Goal: Book appointment/travel/reservation

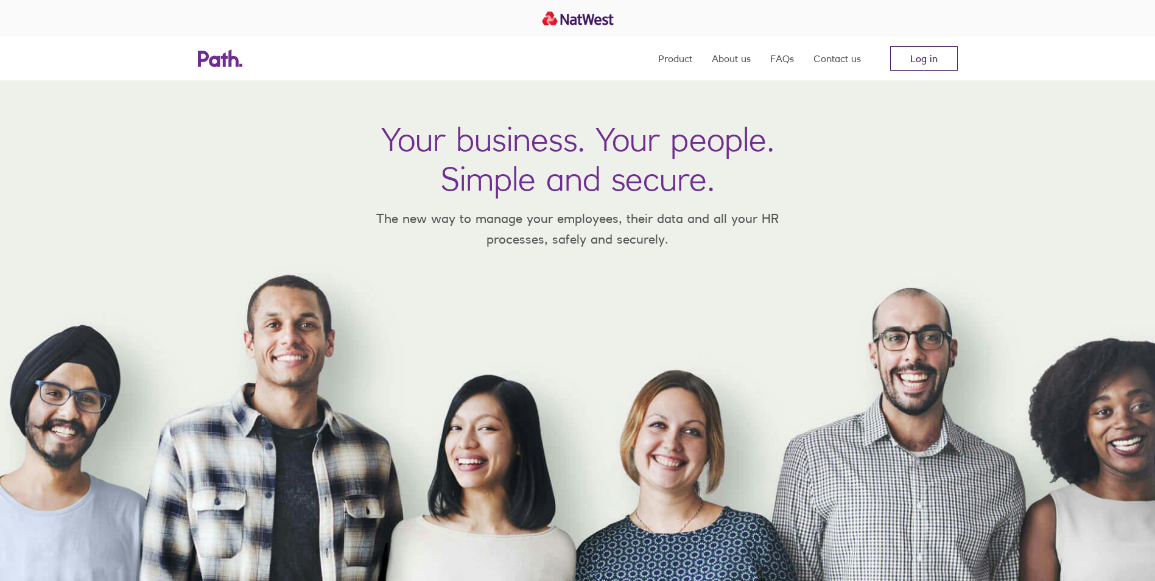
click at [916, 57] on link "Log in" at bounding box center [924, 58] width 68 height 24
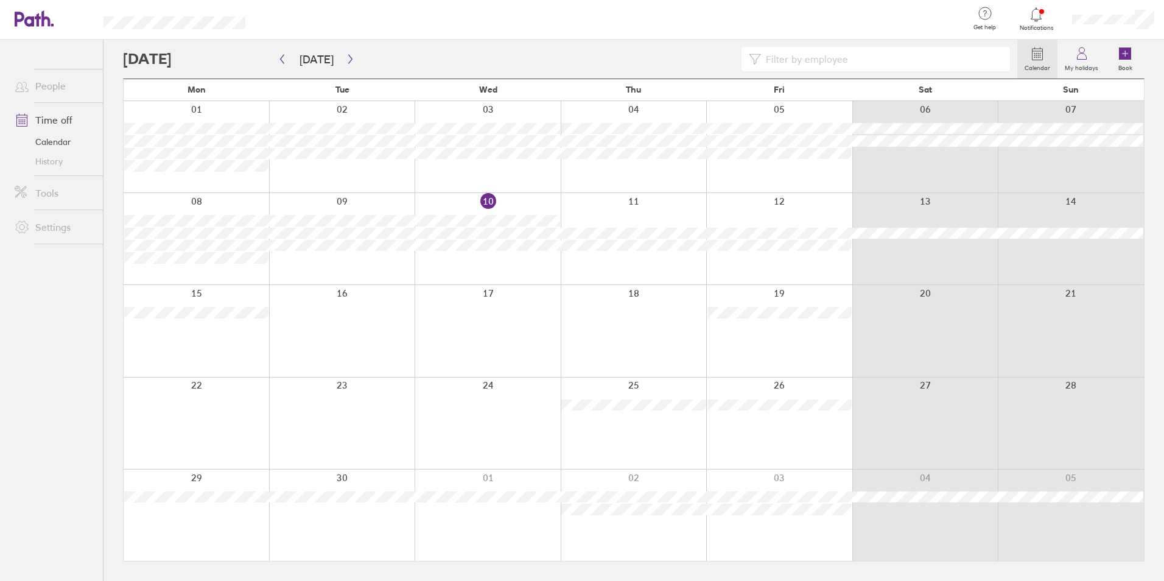
click at [796, 265] on div at bounding box center [779, 238] width 146 height 91
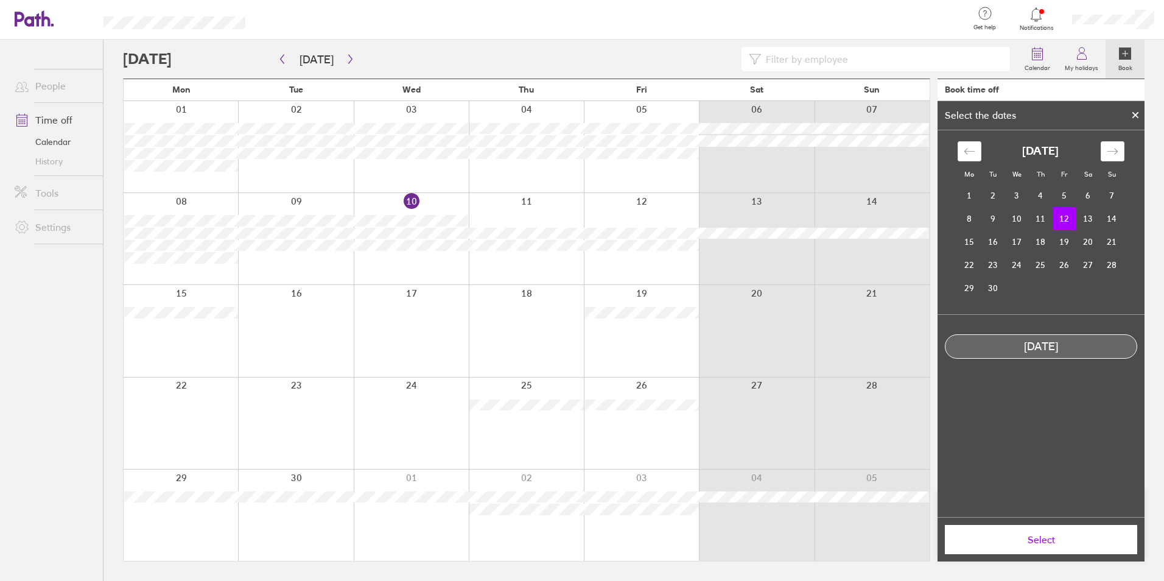
click at [1064, 218] on td "12" at bounding box center [1065, 218] width 24 height 23
click at [1048, 547] on button "Select" at bounding box center [1041, 539] width 192 height 29
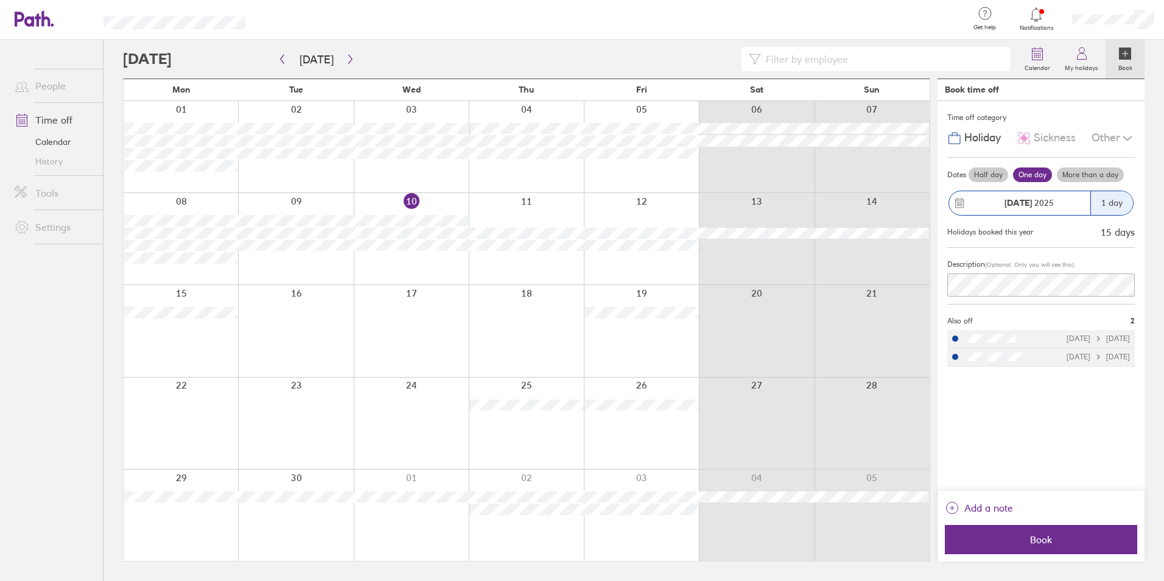
click at [992, 175] on label "Half day" at bounding box center [989, 174] width 40 height 15
click at [0, 0] on input "Half day" at bounding box center [0, 0] width 0 height 0
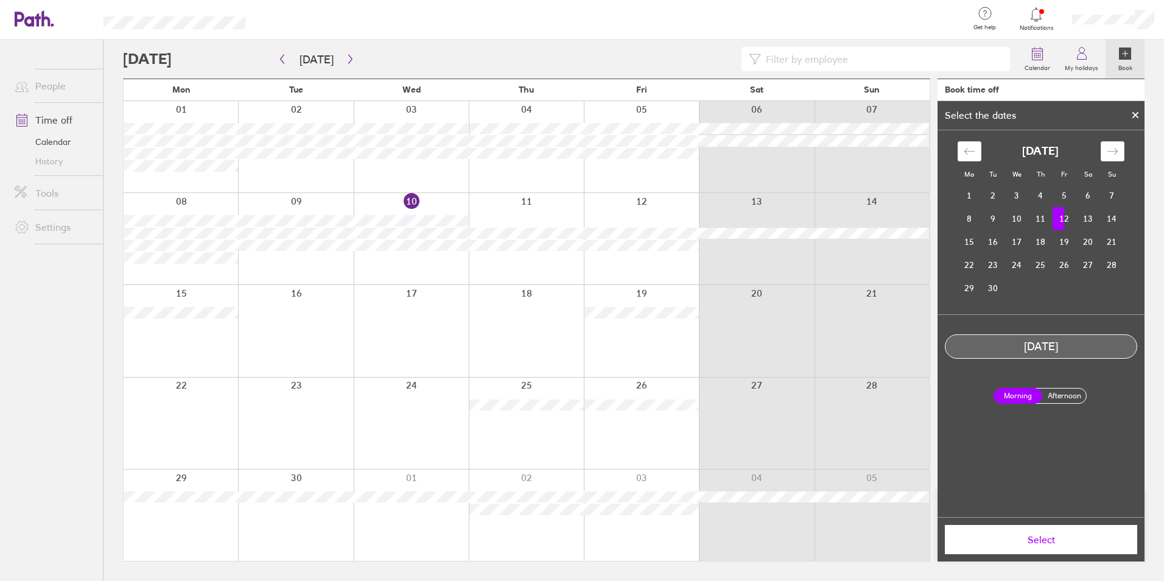
click at [1067, 219] on td "12" at bounding box center [1065, 218] width 24 height 23
click at [1076, 401] on label "Afternoon" at bounding box center [1064, 395] width 49 height 15
click at [0, 0] on input "Afternoon" at bounding box center [0, 0] width 0 height 0
click at [1045, 544] on span "Select" at bounding box center [1040, 539] width 175 height 11
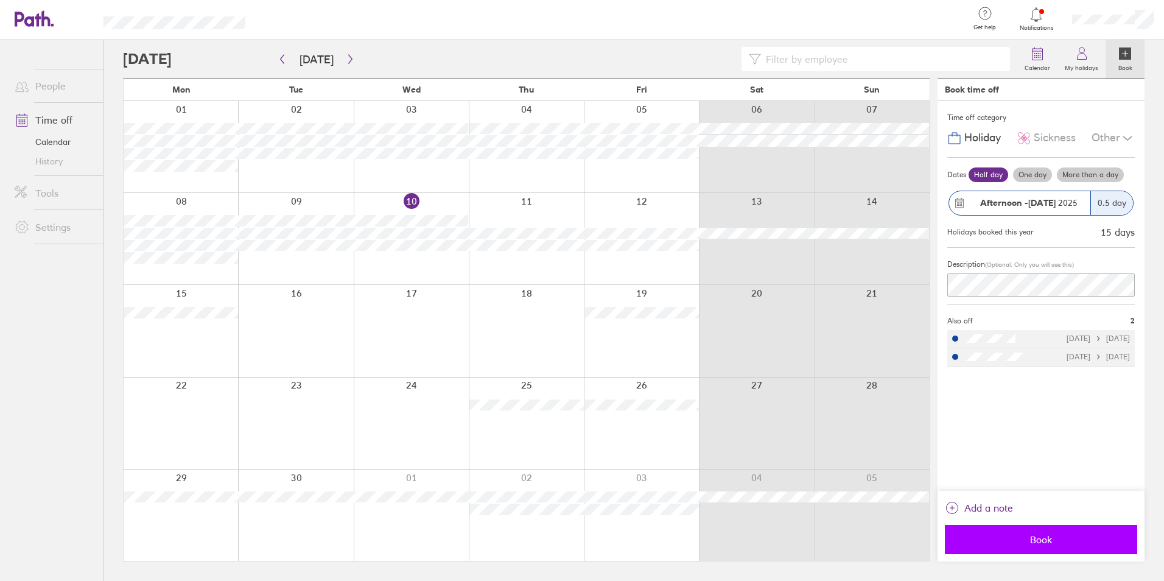
click at [1047, 542] on span "Book" at bounding box center [1040, 539] width 175 height 11
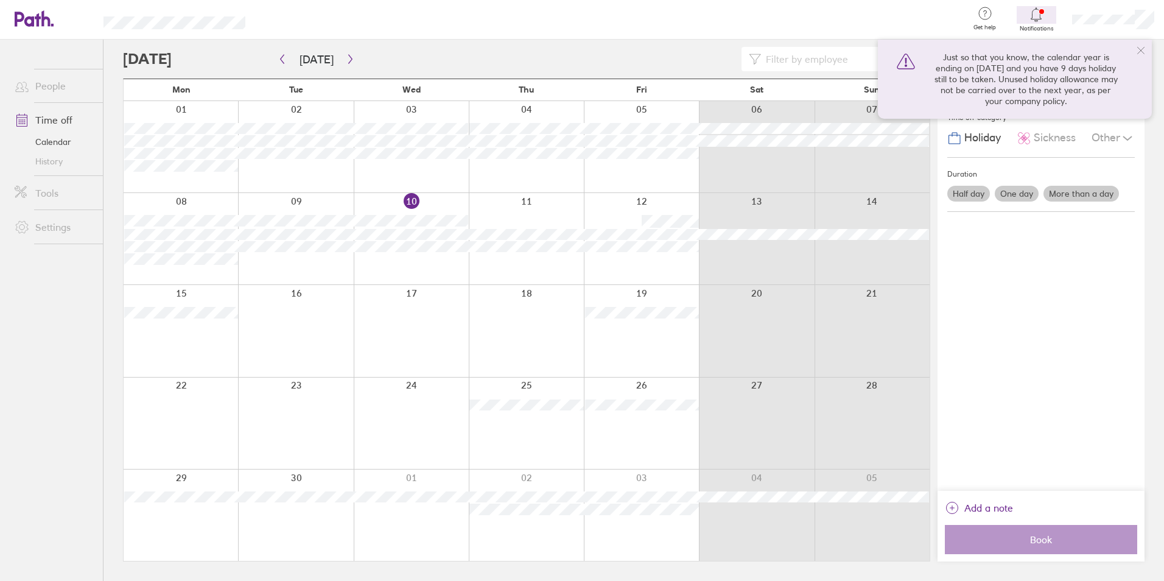
click at [1138, 47] on icon at bounding box center [1140, 50] width 7 height 7
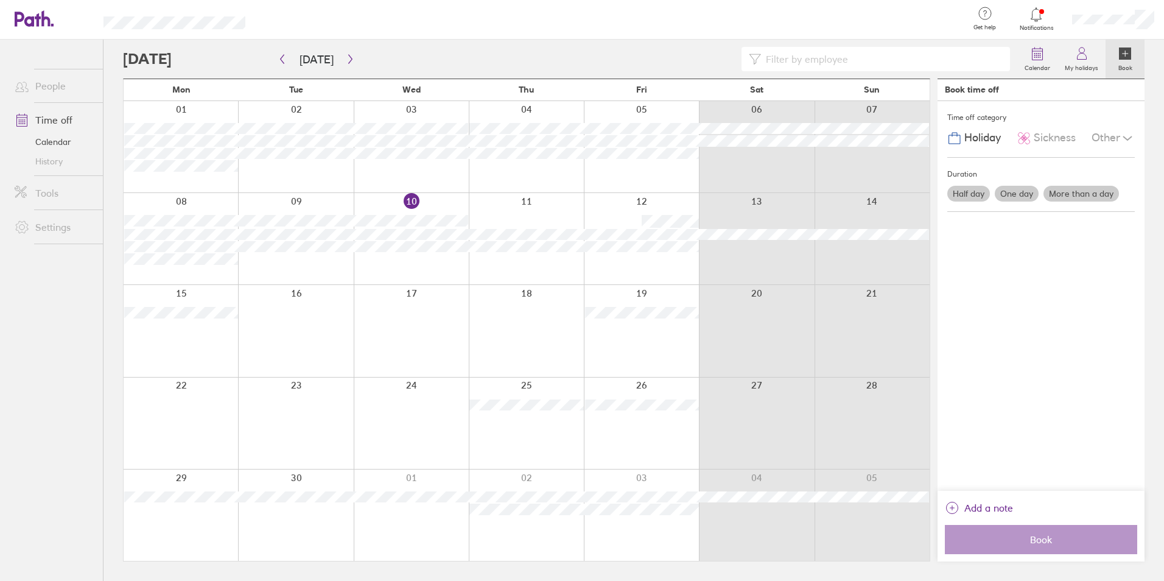
click at [1040, 18] on icon at bounding box center [1036, 14] width 15 height 15
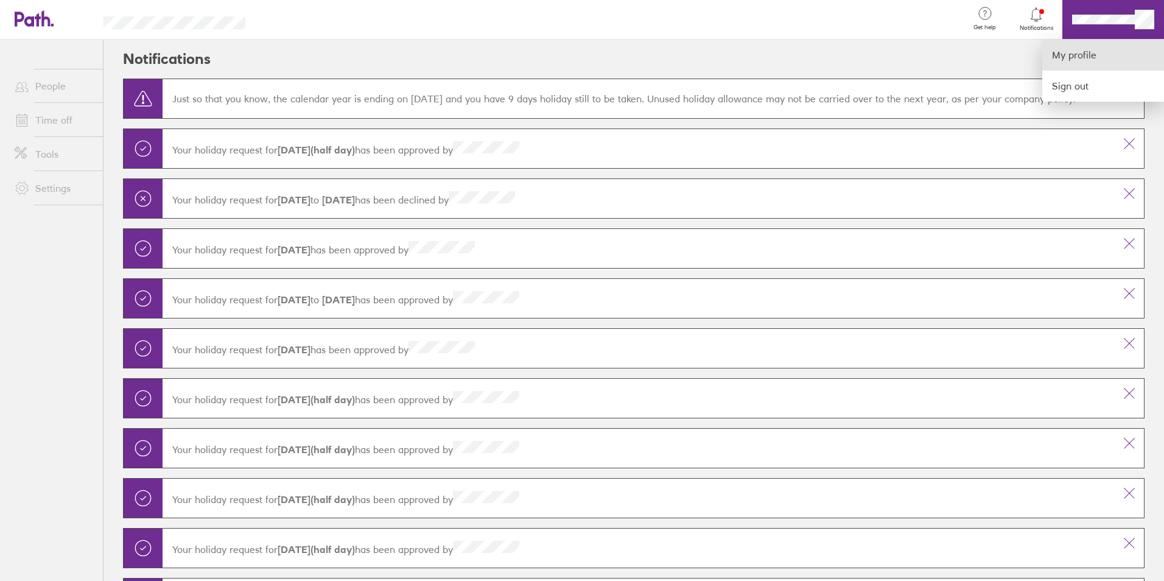
click at [1103, 55] on link "My profile" at bounding box center [1103, 55] width 122 height 31
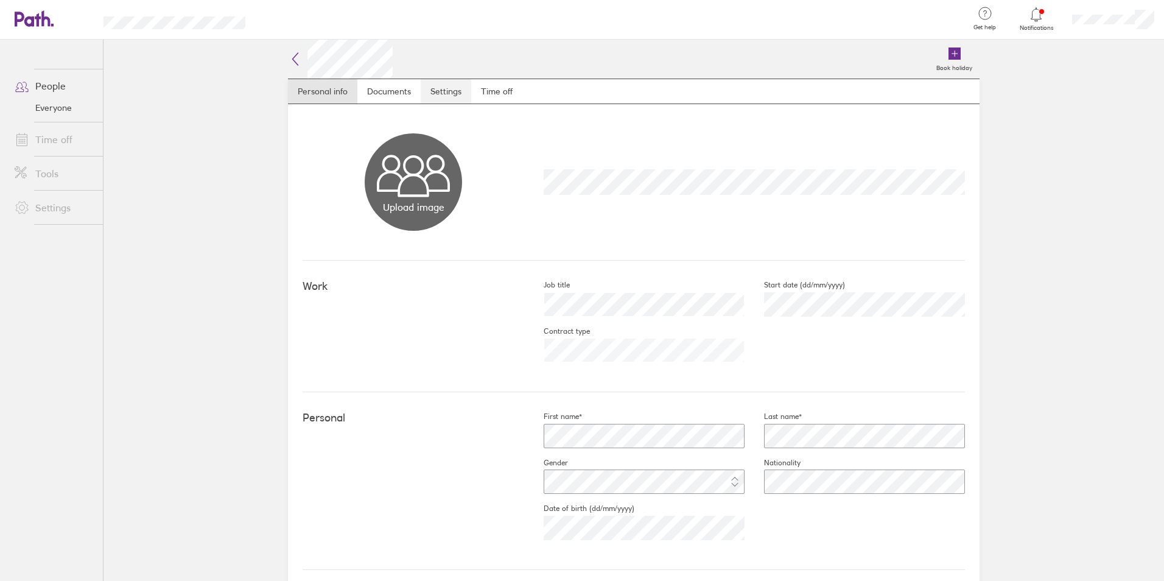
click at [421, 91] on link "Settings" at bounding box center [446, 91] width 51 height 24
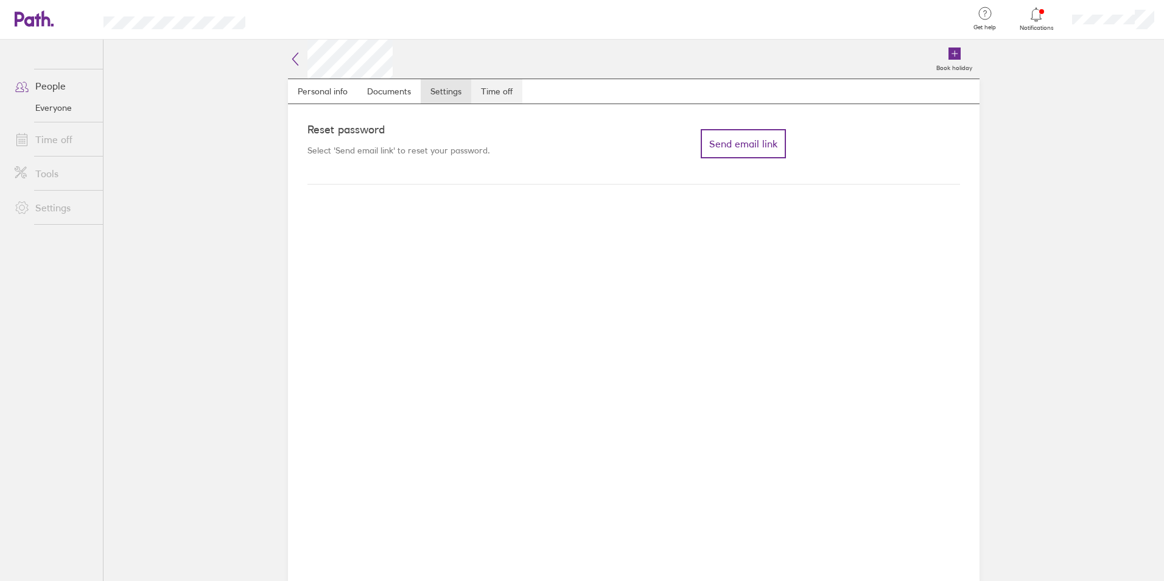
click at [486, 89] on link "Time off" at bounding box center [496, 91] width 51 height 24
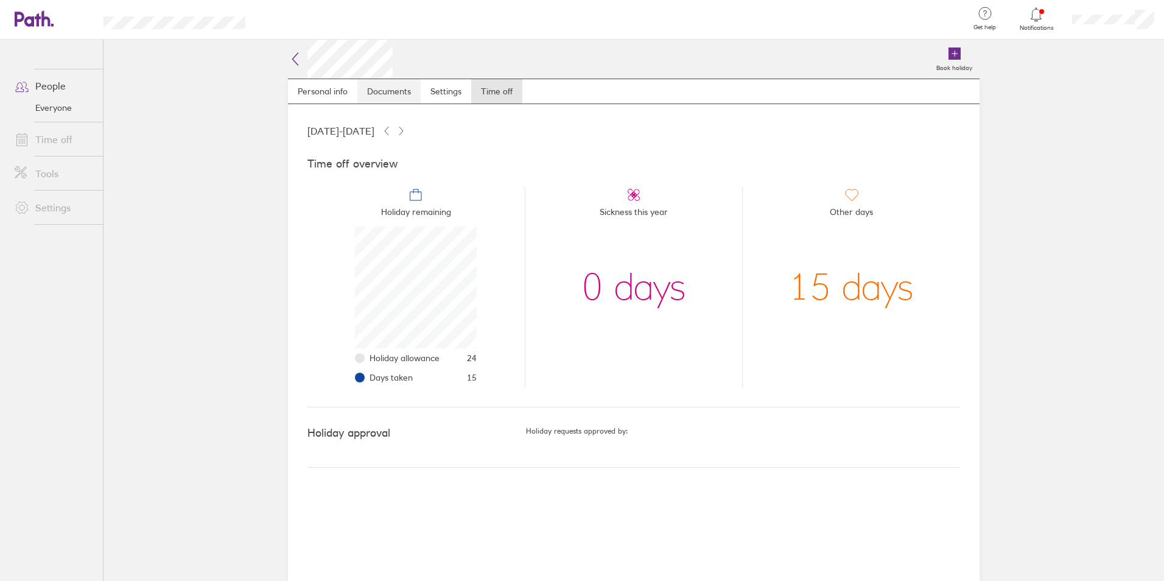
scroll to position [122, 122]
click at [382, 91] on link "Documents" at bounding box center [388, 91] width 63 height 24
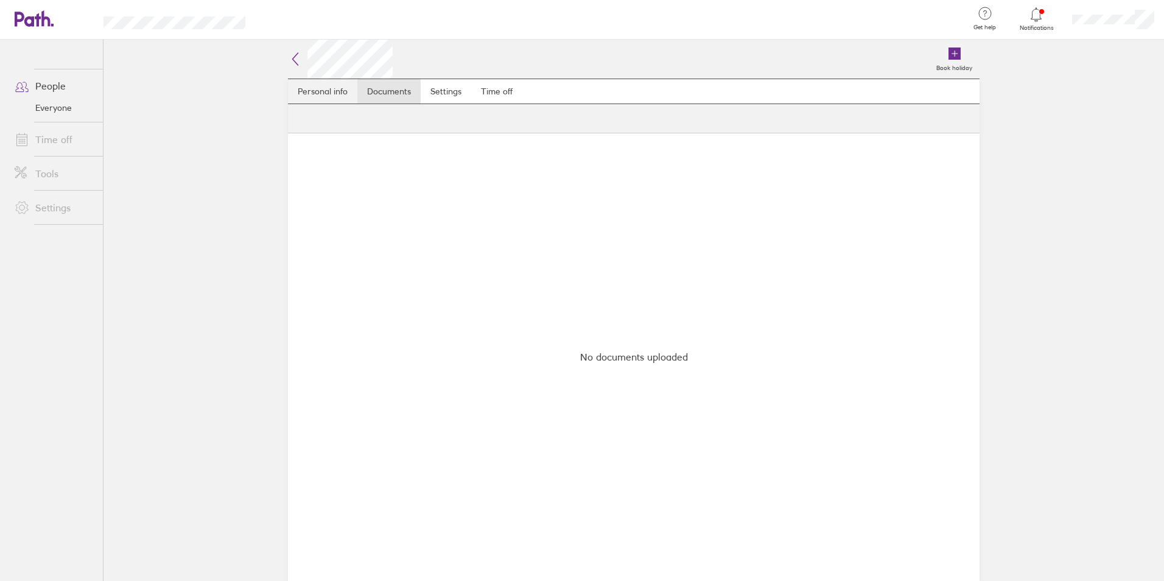
click at [338, 92] on link "Personal info" at bounding box center [322, 91] width 69 height 24
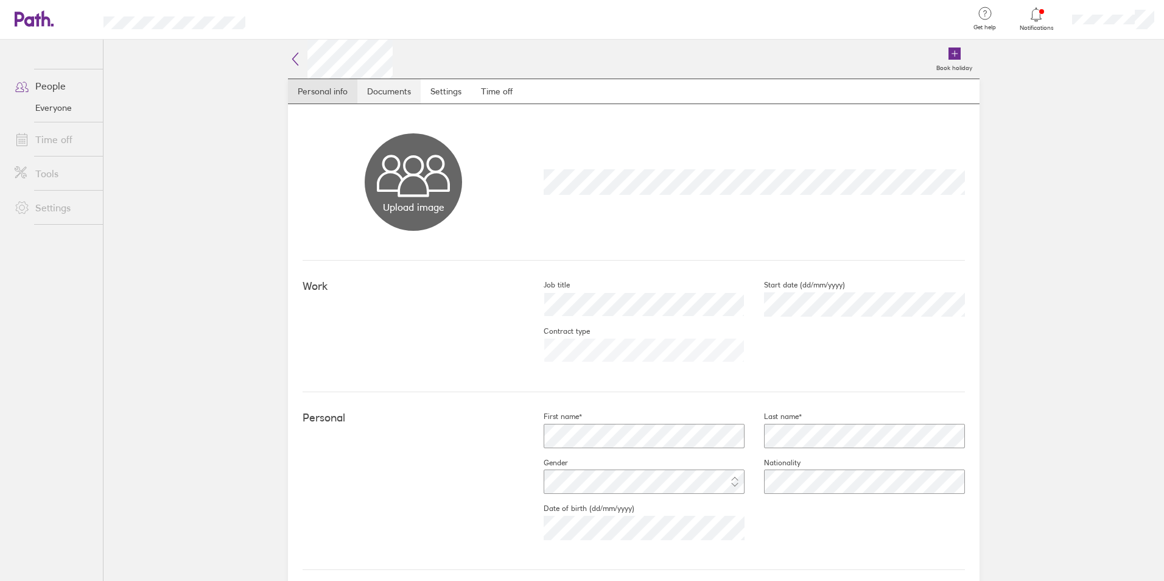
click at [388, 90] on link "Documents" at bounding box center [388, 91] width 63 height 24
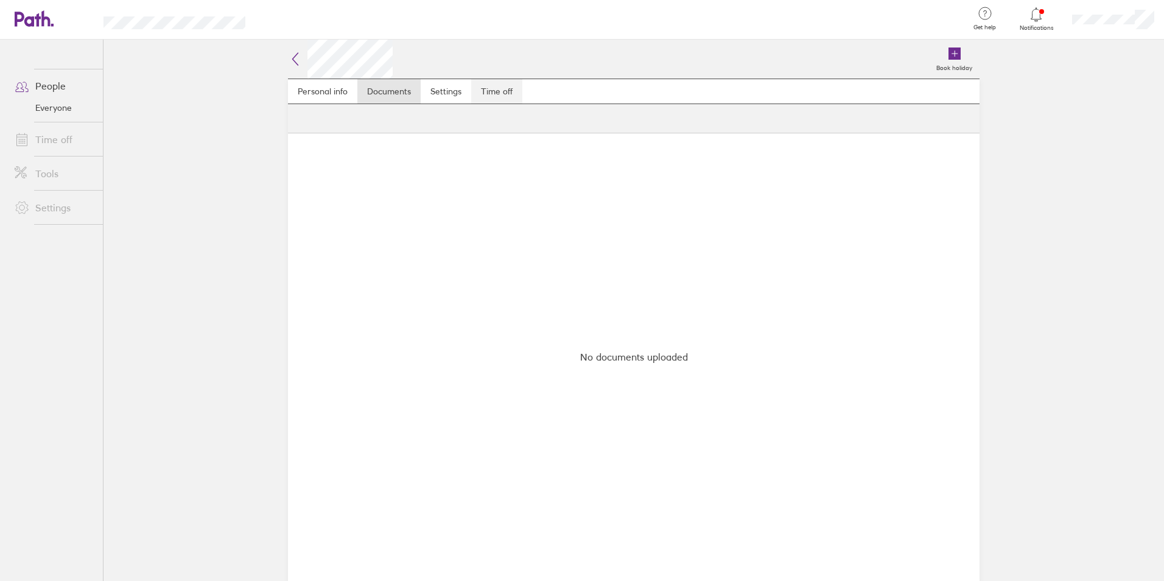
click at [471, 93] on link "Time off" at bounding box center [496, 91] width 51 height 24
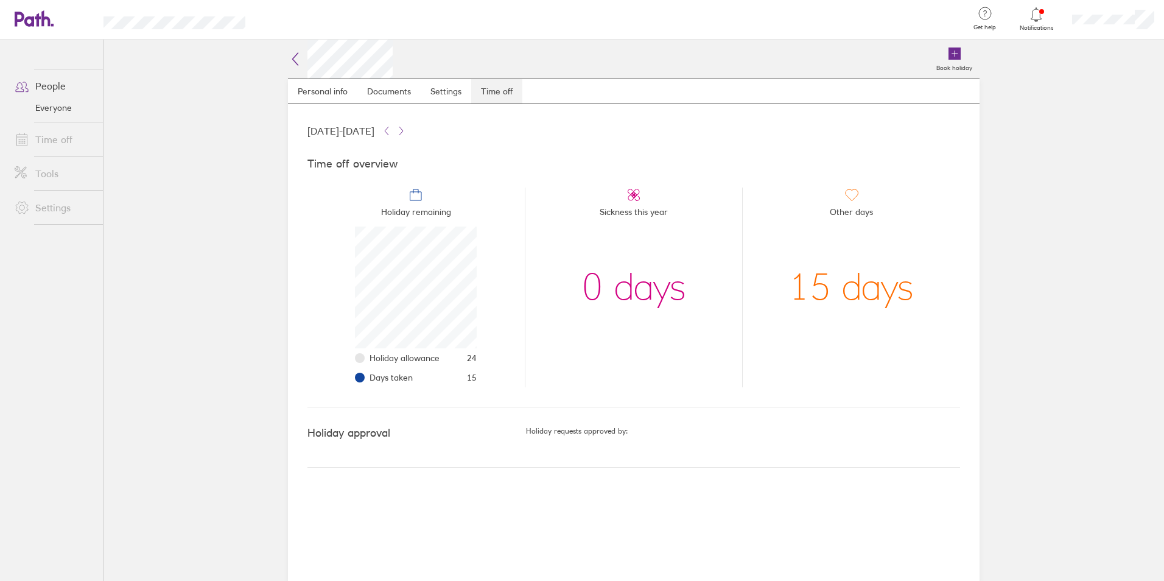
scroll to position [122, 122]
click at [440, 92] on link "Settings" at bounding box center [446, 91] width 51 height 24
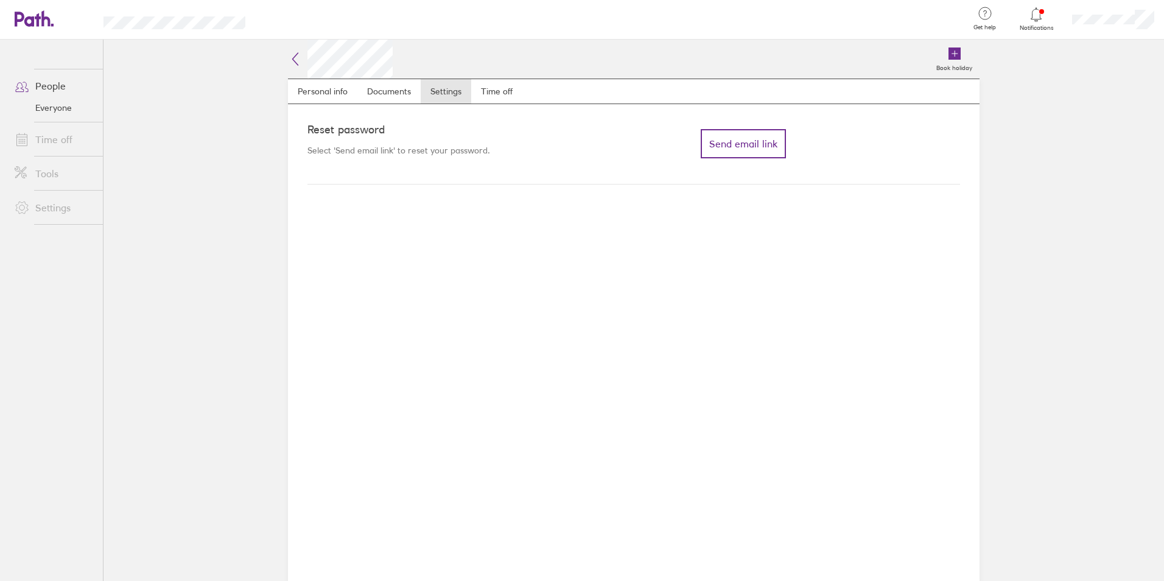
click at [48, 108] on link "Everyone" at bounding box center [54, 107] width 98 height 19
click at [497, 85] on link "Time off" at bounding box center [496, 91] width 51 height 24
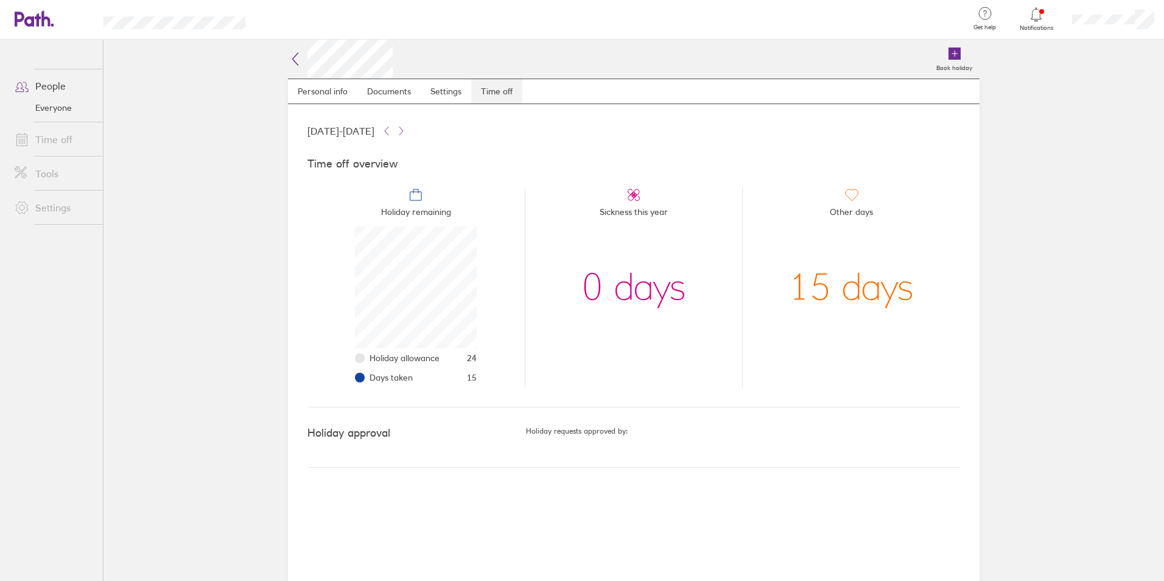
scroll to position [122, 122]
